Goal: Task Accomplishment & Management: Use online tool/utility

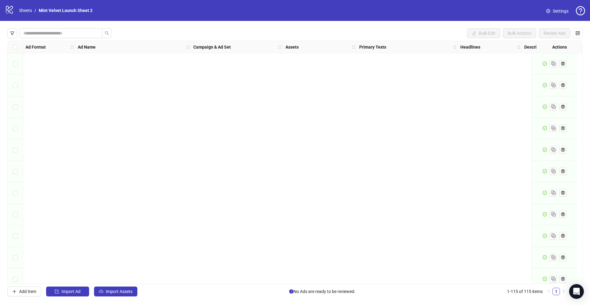
scroll to position [2246, 0]
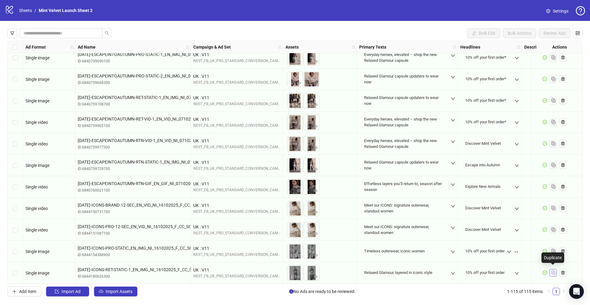
click at [554, 269] on icon "Duplicate" at bounding box center [553, 272] width 6 height 6
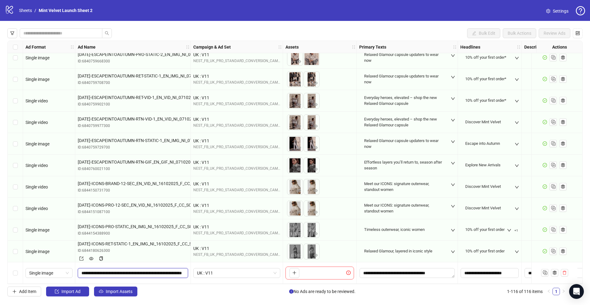
scroll to position [0, 50]
drag, startPoint x: 82, startPoint y: 272, endPoint x: 187, endPoint y: 271, distance: 105.4
click at [187, 271] on span "**********" at bounding box center [133, 273] width 110 height 10
paste input "text"
type input "**********"
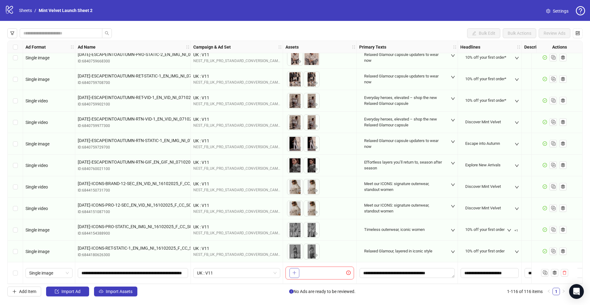
click at [296, 270] on icon "plus" at bounding box center [294, 272] width 4 height 4
click at [298, 271] on button "button" at bounding box center [294, 273] width 10 height 10
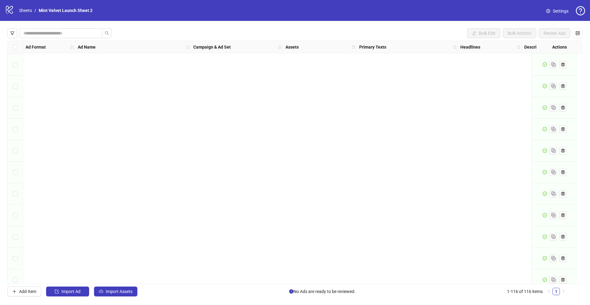
scroll to position [2267, 0]
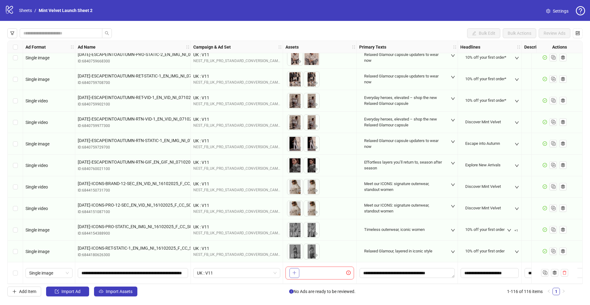
click at [293, 270] on icon "plus" at bounding box center [294, 272] width 4 height 4
drag, startPoint x: 363, startPoint y: 272, endPoint x: 449, endPoint y: 271, distance: 85.7
click at [449, 271] on textarea "**********" at bounding box center [407, 273] width 95 height 10
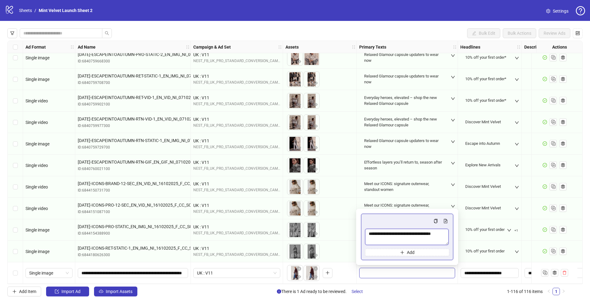
click at [431, 240] on textarea "**********" at bounding box center [407, 237] width 84 height 17
drag, startPoint x: 368, startPoint y: 234, endPoint x: 457, endPoint y: 238, distance: 88.9
click at [457, 238] on div "**********" at bounding box center [407, 237] width 102 height 57
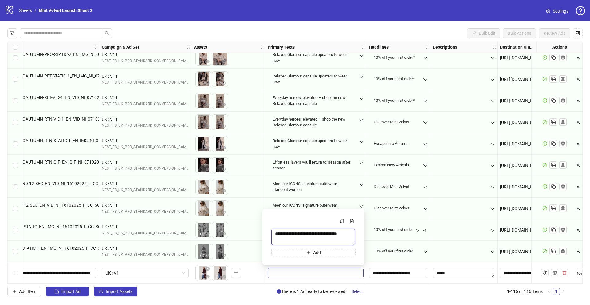
scroll to position [2267, 168]
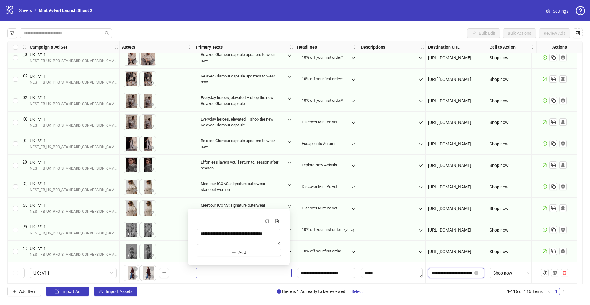
click at [451, 270] on input "**********" at bounding box center [452, 272] width 40 height 7
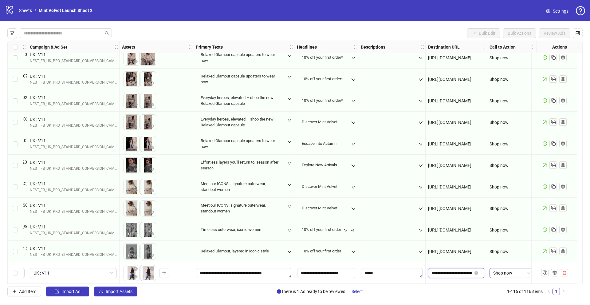
scroll to position [0, 45]
drag, startPoint x: 427, startPoint y: 271, endPoint x: 494, endPoint y: 273, distance: 67.3
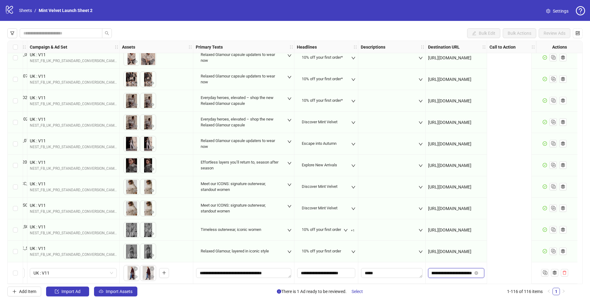
scroll to position [2267, 0]
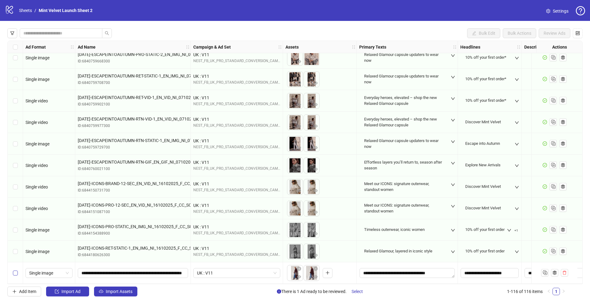
click at [14, 273] on label "Select row 116" at bounding box center [15, 272] width 5 height 7
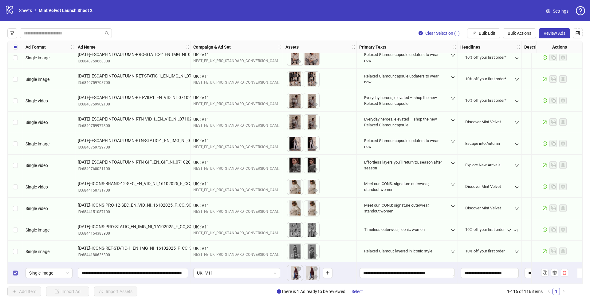
scroll to position [0, 0]
click at [563, 31] on span "Review Ads" at bounding box center [555, 33] width 22 height 5
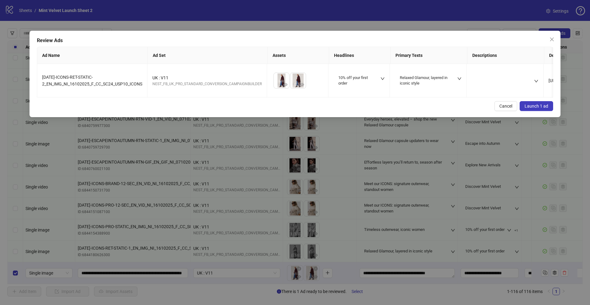
click at [549, 104] on button "Launch 1 ad" at bounding box center [536, 106] width 33 height 10
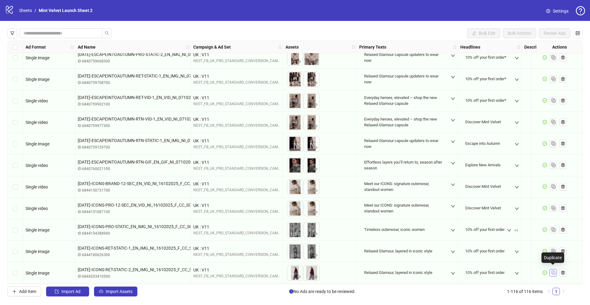
click at [556, 270] on icon "Duplicate" at bounding box center [553, 272] width 6 height 6
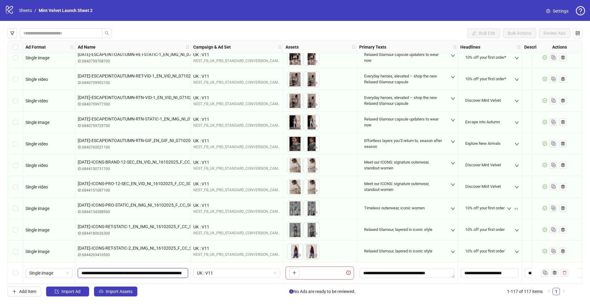
scroll to position [0, 50]
drag, startPoint x: 81, startPoint y: 270, endPoint x: 198, endPoint y: 268, distance: 116.5
paste input "****"
type input "**********"
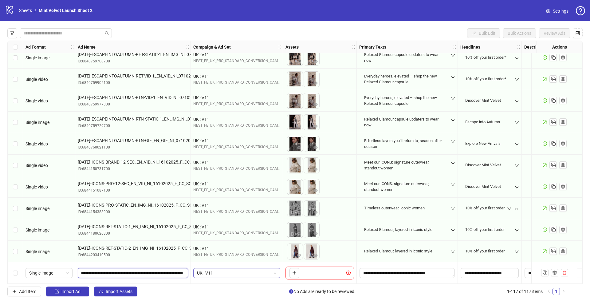
scroll to position [0, 62]
click at [296, 273] on icon "plus" at bounding box center [294, 273] width 3 height 0
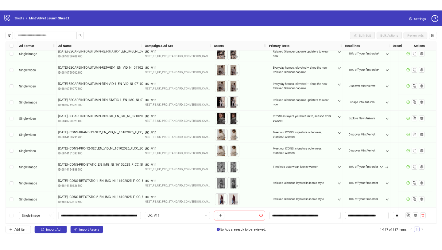
scroll to position [2289, 0]
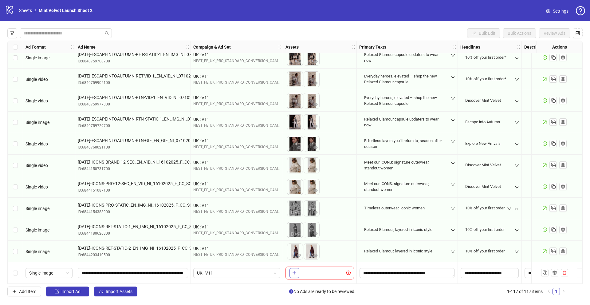
click at [295, 272] on icon "plus" at bounding box center [294, 272] width 4 height 4
drag, startPoint x: 315, startPoint y: 273, endPoint x: 300, endPoint y: 272, distance: 15.1
click at [300, 272] on ul at bounding box center [303, 273] width 33 height 16
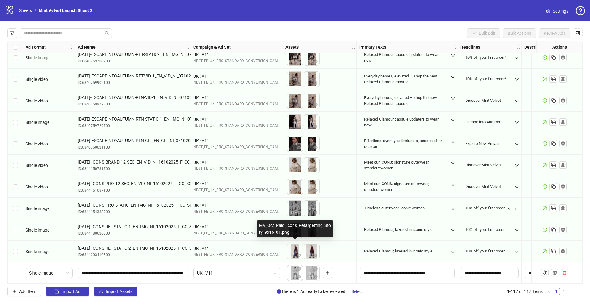
click at [297, 247] on img at bounding box center [294, 251] width 15 height 15
click at [310, 249] on img at bounding box center [311, 251] width 15 height 15
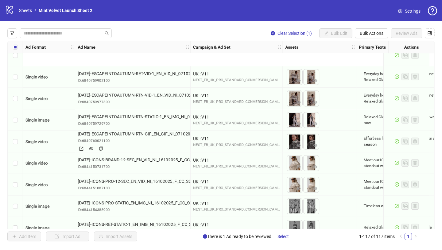
scroll to position [2344, 0]
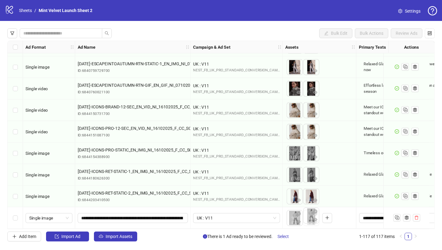
drag, startPoint x: 294, startPoint y: 216, endPoint x: 312, endPoint y: 216, distance: 17.5
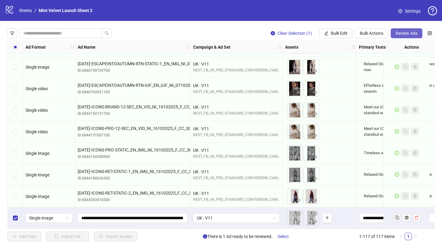
click at [412, 35] on span "Review Ads" at bounding box center [407, 33] width 22 height 5
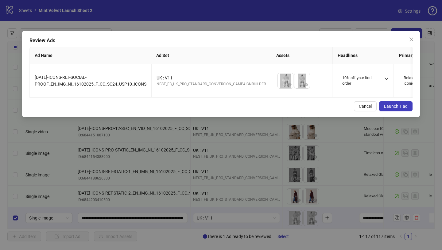
click at [393, 107] on span "Launch 1 ad" at bounding box center [396, 106] width 24 height 5
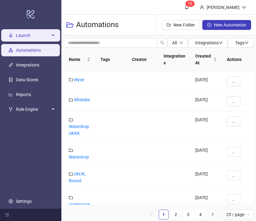
click at [32, 35] on span "Launch" at bounding box center [33, 35] width 34 height 12
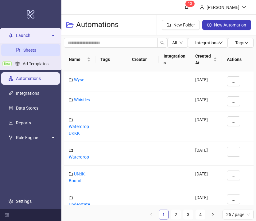
click at [30, 48] on link "Sheets" at bounding box center [29, 50] width 13 height 5
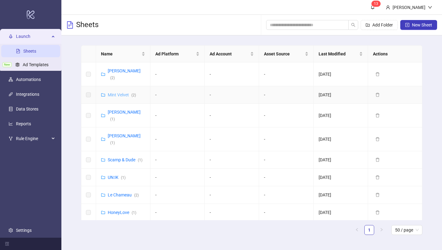
click at [121, 92] on link "Mint Velvet ( 2 )" at bounding box center [122, 94] width 28 height 5
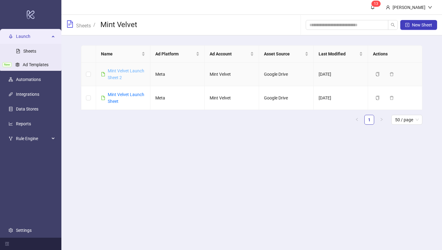
click at [123, 71] on link "Mint Velvet Launch Sheet 2" at bounding box center [126, 74] width 37 height 12
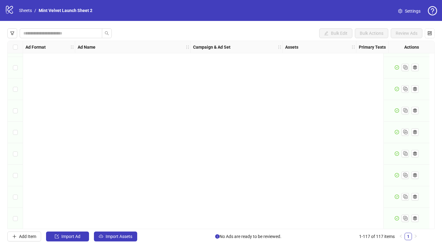
scroll to position [2344, 0]
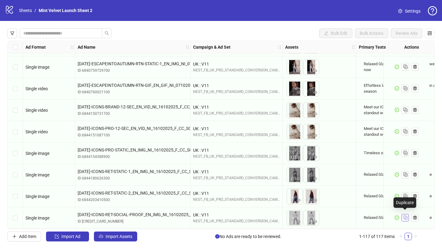
click at [256, 215] on rect "Duplicate" at bounding box center [405, 216] width 3 height 3
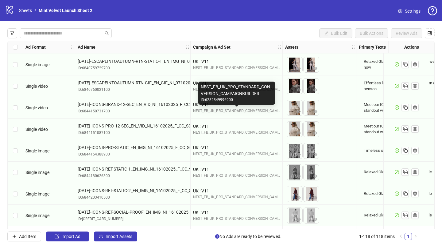
scroll to position [2365, 0]
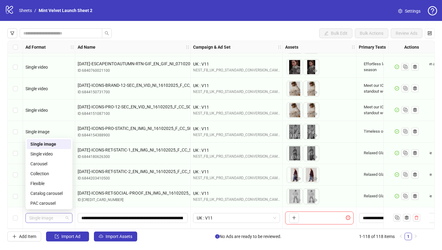
click at [53, 214] on span "Single image" at bounding box center [49, 217] width 40 height 9
click at [45, 164] on div "Carousel" at bounding box center [48, 163] width 37 height 7
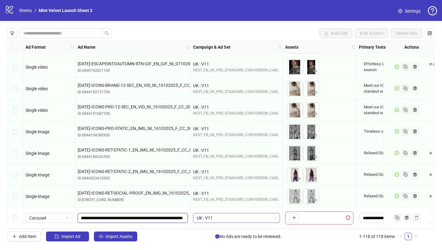
drag, startPoint x: 82, startPoint y: 214, endPoint x: 196, endPoint y: 215, distance: 114.6
paste input "text"
type input "**********"
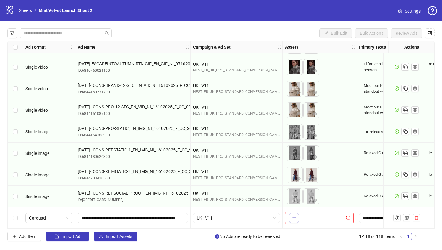
click at [256, 217] on icon "plus" at bounding box center [294, 217] width 3 height 0
click at [256, 216] on span "+ 8" at bounding box center [326, 217] width 7 height 7
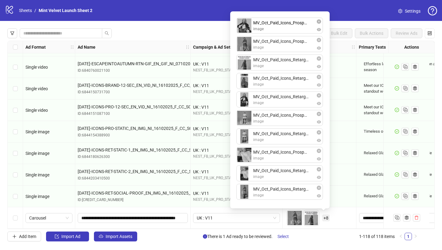
drag, startPoint x: 282, startPoint y: 156, endPoint x: 275, endPoint y: 33, distance: 123.4
click at [256, 33] on div "MV_Oct_Paid_Icons_Prospecting_1x1_Carousel_1.png image MV_Oct_Paid_Icons_Retarg…" at bounding box center [280, 109] width 92 height 189
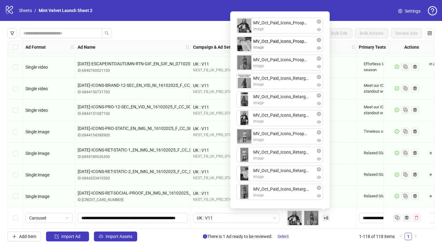
drag, startPoint x: 270, startPoint y: 162, endPoint x: 278, endPoint y: 53, distance: 109.4
click at [256, 53] on div "MV_Oct_Paid_Icons_Prospecting_1x1_Carousel_1-1.png image MV_Oct_Paid_Icons_Pros…" at bounding box center [280, 109] width 92 height 189
drag, startPoint x: 266, startPoint y: 140, endPoint x: 267, endPoint y: 65, distance: 74.4
click at [256, 65] on div "MV_Oct_Paid_Icons_Prospecting_1x1_Carousel_1-1.png image MV_Oct_Paid_Icons_Pros…" at bounding box center [280, 109] width 92 height 189
drag, startPoint x: 265, startPoint y: 119, endPoint x: 265, endPoint y: 192, distance: 73.4
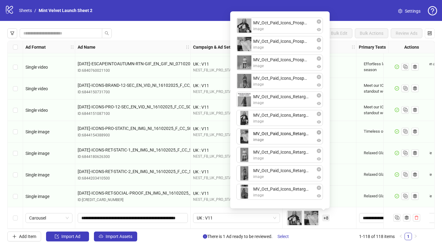
drag, startPoint x: 264, startPoint y: 155, endPoint x: 265, endPoint y: 137, distance: 17.8
click at [256, 137] on div "MV_Oct_Paid_Icons_Prospecting_1x1_Carousel_1-1.png image MV_Oct_Paid_Icons_Pros…" at bounding box center [280, 109] width 92 height 189
click at [256, 214] on div "To pick up a draggable item, press the space bar. While dragging, use the arrow…" at bounding box center [319, 217] width 69 height 19
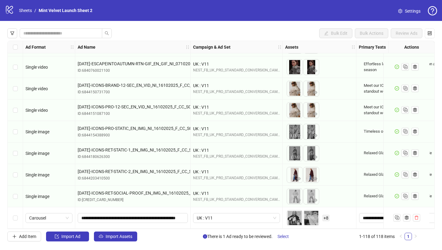
click at [256, 214] on span "+ 8" at bounding box center [326, 217] width 7 height 7
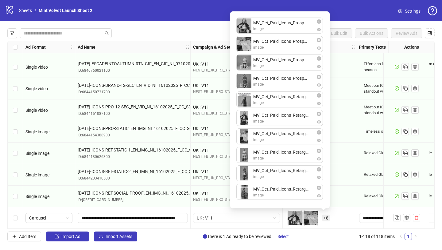
click at [256, 213] on div "To pick up a draggable item, press the space bar. While dragging, use the arrow…" at bounding box center [319, 217] width 69 height 19
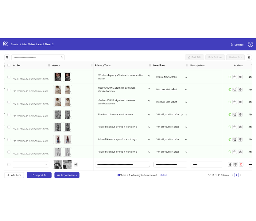
scroll to position [2365, 196]
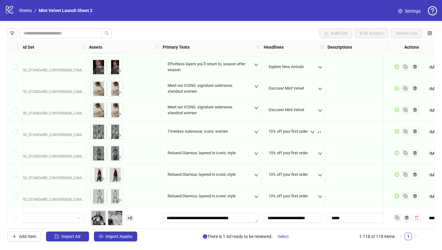
click at [127, 216] on span "+ 8" at bounding box center [129, 217] width 7 height 7
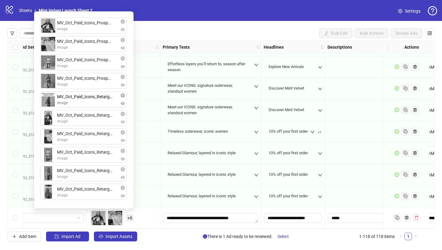
click at [77, 100] on div "MV_Oct_Paid_Icons_Prospecting_1x1_Carousel_1-1.png image MV_Oct_Paid_Icons_Pros…" at bounding box center [84, 109] width 92 height 189
click at [122, 104] on icon "eye" at bounding box center [123, 103] width 4 height 3
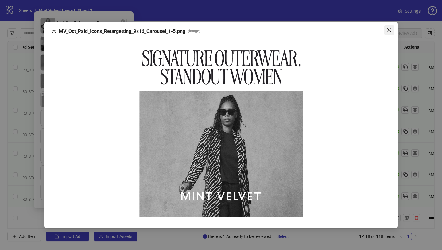
click at [256, 31] on icon "close" at bounding box center [389, 30] width 5 height 5
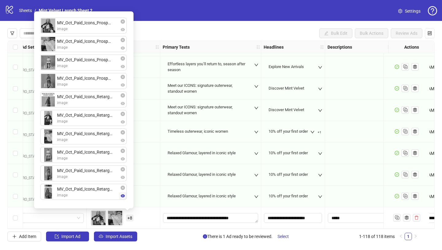
click at [124, 195] on icon "eye" at bounding box center [123, 195] width 4 height 3
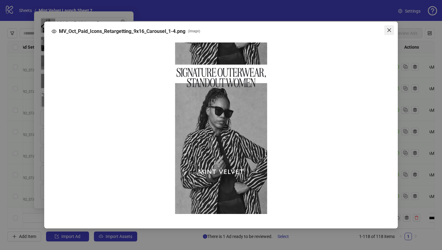
click at [256, 32] on icon "close" at bounding box center [389, 30] width 5 height 5
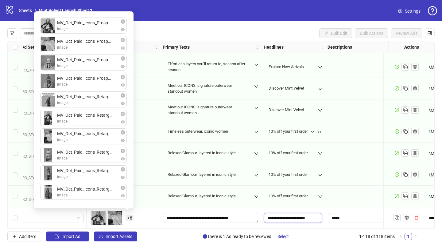
click at [256, 214] on input "**********" at bounding box center [293, 218] width 58 height 10
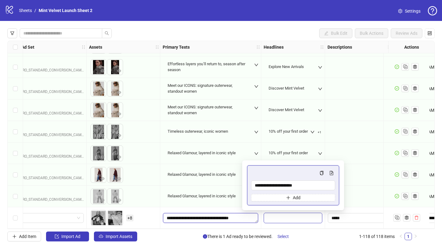
click at [226, 218] on textarea "**********" at bounding box center [210, 218] width 95 height 10
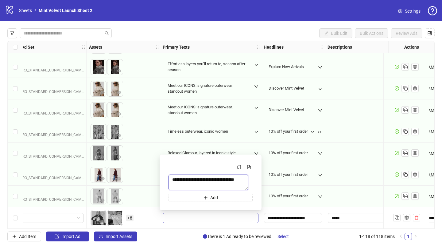
drag, startPoint x: 172, startPoint y: 178, endPoint x: 252, endPoint y: 179, distance: 80.5
click at [249, 179] on textarea "**********" at bounding box center [209, 182] width 80 height 16
paste textarea "Multi-text input container - paste or copy values"
type textarea "**********"
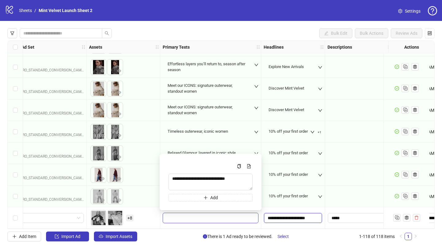
click at [256, 213] on input "**********" at bounding box center [293, 218] width 58 height 10
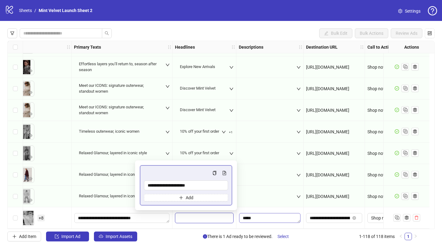
scroll to position [2365, 314]
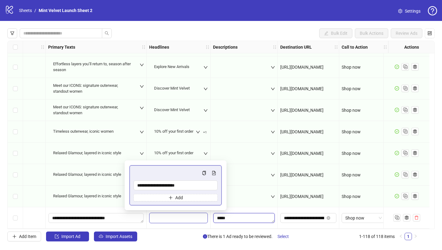
click at [251, 216] on textarea "Edit values" at bounding box center [244, 218] width 61 height 10
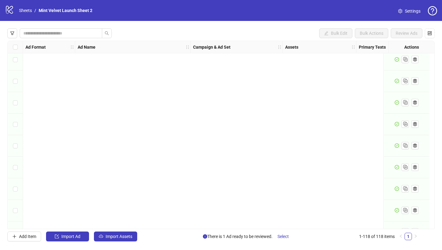
scroll to position [2365, 0]
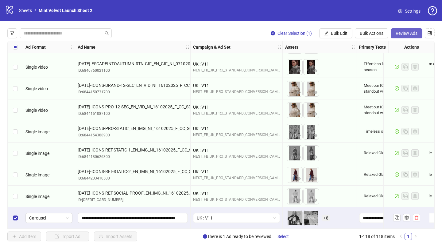
click at [256, 33] on span "Review Ads" at bounding box center [407, 33] width 22 height 5
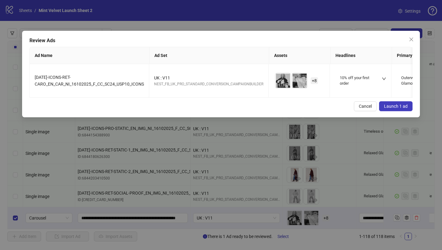
click at [256, 103] on button "Launch 1 ad" at bounding box center [395, 106] width 33 height 10
